Goal: Use online tool/utility: Use online tool/utility

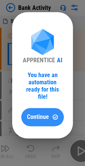
click at [47, 114] on span "Continue" at bounding box center [38, 117] width 22 height 6
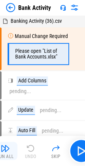
click at [4, 152] on img "button" at bounding box center [5, 147] width 9 height 9
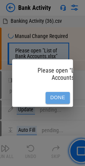
click at [57, 92] on button "Done" at bounding box center [58, 98] width 24 height 12
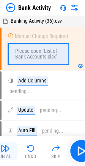
click at [5, 149] on img "button" at bounding box center [5, 147] width 9 height 9
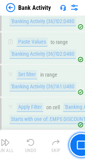
scroll to position [783, 0]
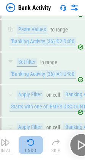
click at [28, 145] on img "button" at bounding box center [30, 142] width 9 height 9
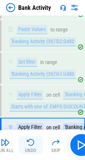
scroll to position [812, 0]
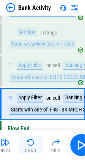
click at [28, 145] on img "button" at bounding box center [30, 142] width 9 height 9
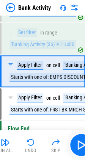
click at [29, 143] on img "button" at bounding box center [30, 142] width 9 height 9
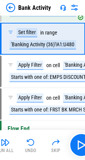
click at [29, 143] on img "button" at bounding box center [30, 142] width 9 height 9
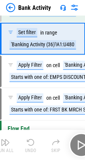
click at [29, 143] on div "Run All Undo Skip" at bounding box center [43, 145] width 100 height 24
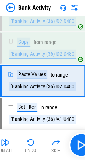
scroll to position [726, 0]
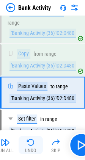
click at [33, 148] on div "Undo" at bounding box center [30, 150] width 11 height 5
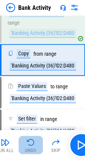
click at [33, 148] on div "Undo" at bounding box center [30, 150] width 11 height 5
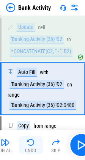
scroll to position [651, 0]
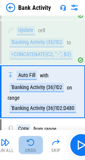
click at [33, 148] on div "Undo" at bounding box center [30, 150] width 11 height 5
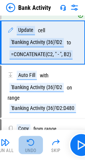
click at [33, 148] on div "Undo" at bounding box center [30, 150] width 11 height 5
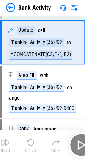
click at [33, 147] on div "Run All Undo Skip" at bounding box center [43, 145] width 100 height 24
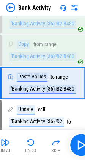
scroll to position [565, 0]
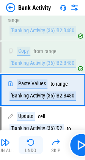
click at [32, 143] on img "button" at bounding box center [30, 142] width 9 height 9
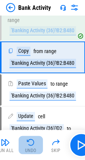
click at [32, 143] on img "button" at bounding box center [30, 142] width 9 height 9
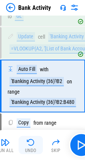
scroll to position [491, 0]
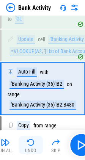
click at [32, 143] on img "button" at bounding box center [30, 142] width 9 height 9
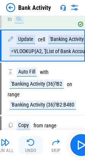
click at [32, 143] on img "button" at bounding box center [30, 142] width 9 height 9
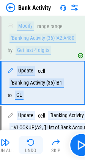
scroll to position [410, 0]
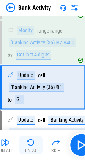
click at [32, 143] on img "button" at bounding box center [30, 142] width 9 height 9
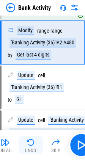
click at [31, 145] on img "button" at bounding box center [30, 142] width 9 height 9
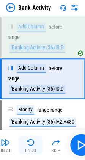
scroll to position [324, 0]
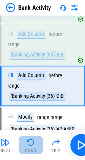
click at [30, 144] on img "button" at bounding box center [30, 142] width 9 height 9
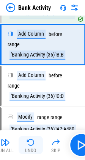
click at [30, 144] on img "button" at bounding box center [30, 142] width 9 height 9
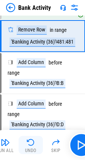
scroll to position [247, 0]
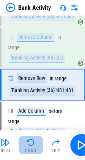
click at [30, 144] on img "button" at bounding box center [30, 142] width 9 height 9
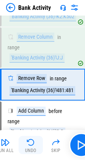
click at [30, 144] on img "button" at bounding box center [30, 142] width 9 height 9
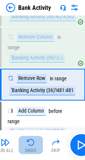
click at [30, 144] on img "button" at bounding box center [30, 142] width 9 height 9
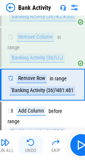
click at [30, 144] on img "button" at bounding box center [30, 142] width 9 height 9
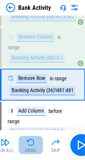
click at [30, 144] on img "button" at bounding box center [30, 142] width 9 height 9
click at [30, 145] on img "button" at bounding box center [30, 142] width 9 height 9
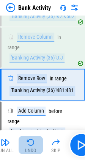
click at [30, 145] on img "button" at bounding box center [30, 142] width 9 height 9
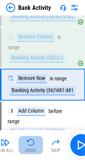
click at [30, 145] on img "button" at bounding box center [30, 142] width 9 height 9
click at [27, 144] on img "button" at bounding box center [30, 142] width 9 height 9
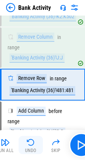
click at [27, 144] on img "button" at bounding box center [30, 142] width 9 height 9
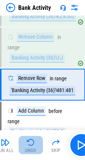
click at [27, 144] on img "button" at bounding box center [30, 142] width 9 height 9
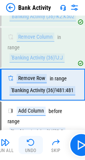
click at [27, 144] on img "button" at bounding box center [30, 142] width 9 height 9
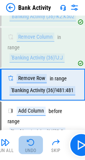
click at [27, 144] on img "button" at bounding box center [30, 142] width 9 height 9
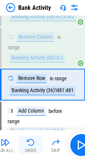
click at [27, 144] on img "button" at bounding box center [30, 142] width 9 height 9
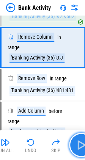
click at [75, 145] on img "button" at bounding box center [81, 145] width 12 height 12
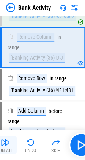
click at [2, 145] on img "button" at bounding box center [5, 142] width 9 height 9
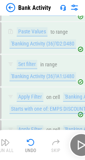
scroll to position [794, 0]
